Goal: Find contact information: Obtain details needed to contact an individual or organization

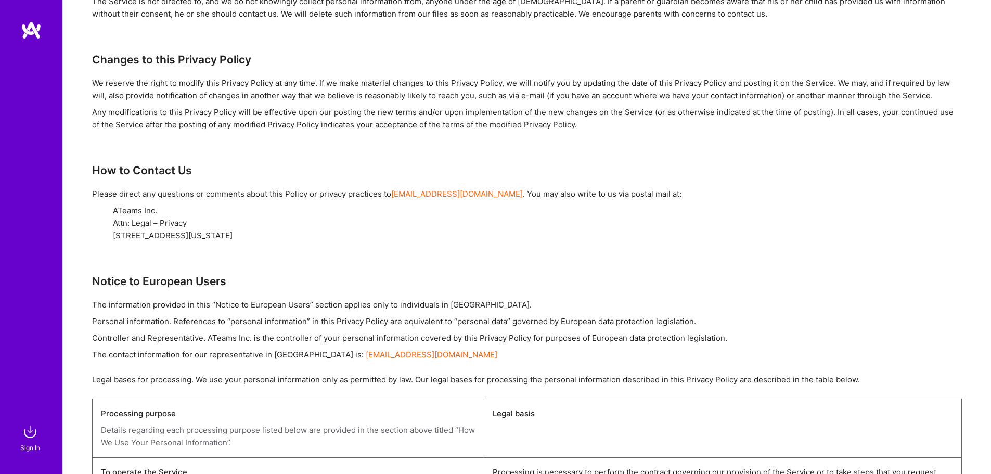
scroll to position [2263, 0]
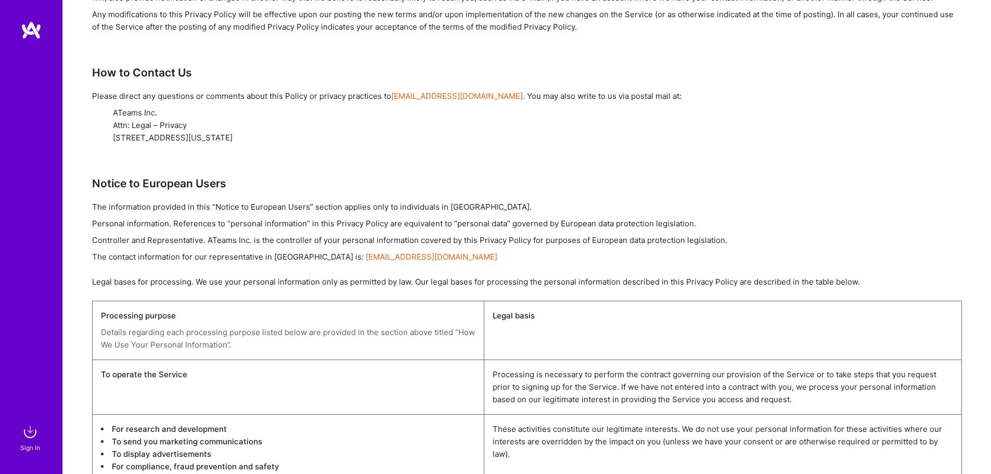
drag, startPoint x: 111, startPoint y: 124, endPoint x: 220, endPoint y: 124, distance: 108.7
copy div "[STREET_ADDRESS]"
click at [284, 129] on div "ATeams Inc. Attn: Legal – Privacy [STREET_ADDRESS][US_STATE]" at bounding box center [537, 125] width 849 height 37
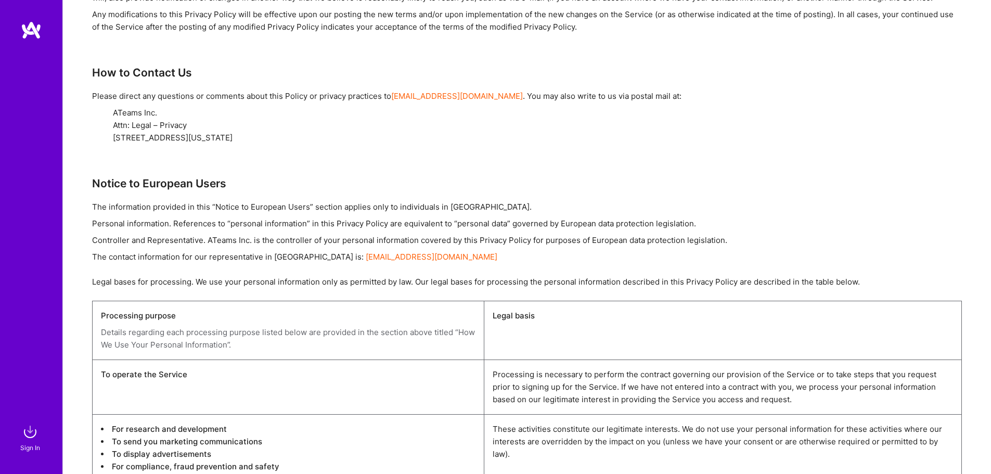
copy div "10003"
drag, startPoint x: 107, startPoint y: 127, endPoint x: 222, endPoint y: 127, distance: 115.0
copy div "[STREET_ADDRESS],"
click at [288, 125] on div "ATeams Inc. Attn: Legal – Privacy [STREET_ADDRESS][US_STATE]" at bounding box center [537, 125] width 849 height 37
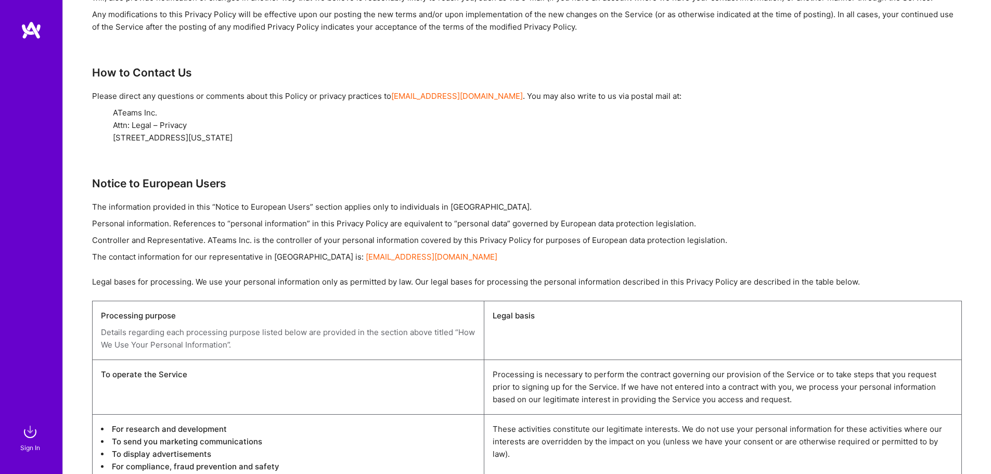
click at [288, 125] on div "ATeams Inc. Attn: Legal – Privacy [STREET_ADDRESS][US_STATE]" at bounding box center [537, 125] width 849 height 37
copy div "10003"
